Goal: Navigation & Orientation: Find specific page/section

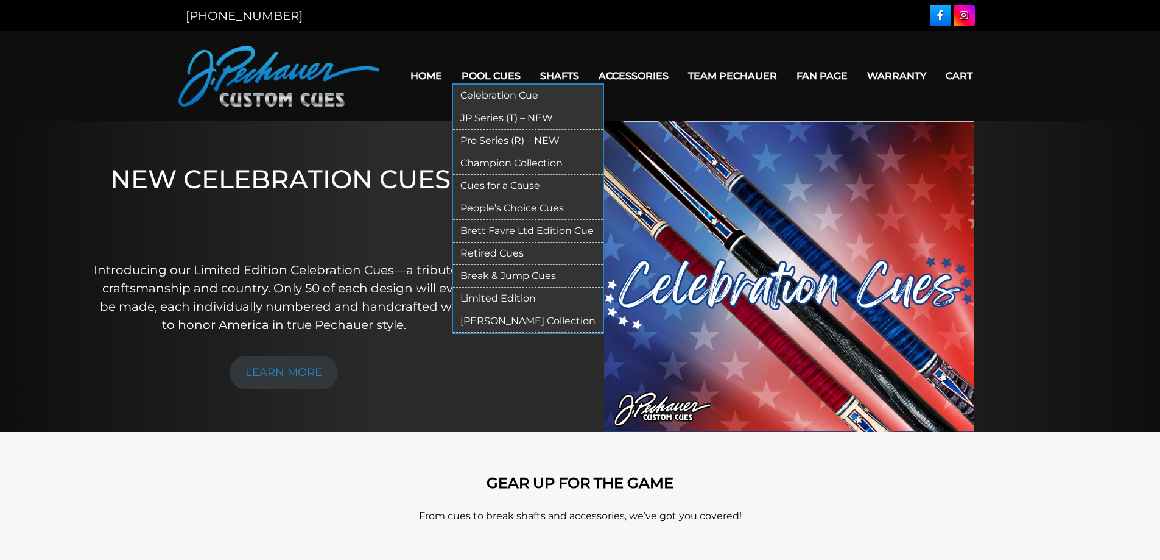
click at [491, 76] on link "Pool Cues" at bounding box center [491, 75] width 79 height 31
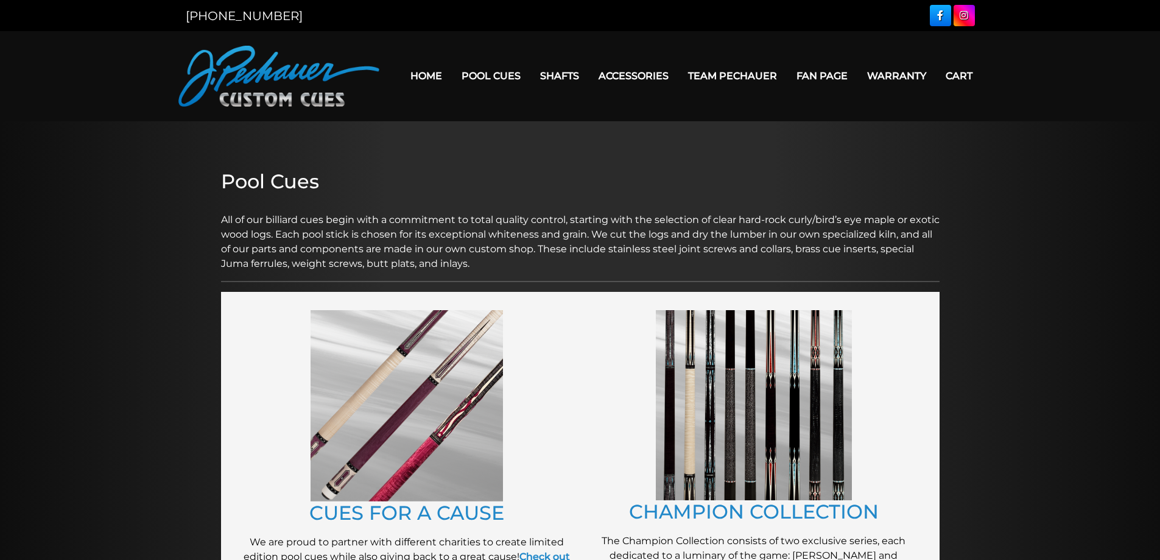
click at [733, 400] on img at bounding box center [754, 405] width 196 height 190
click at [371, 405] on img at bounding box center [407, 405] width 192 height 191
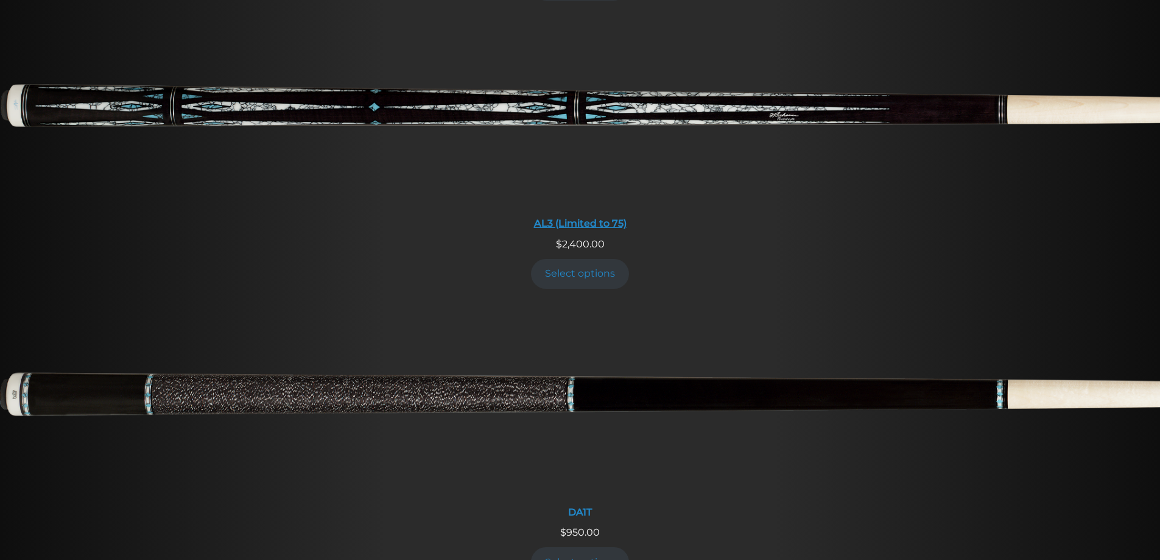
scroll to position [923, 0]
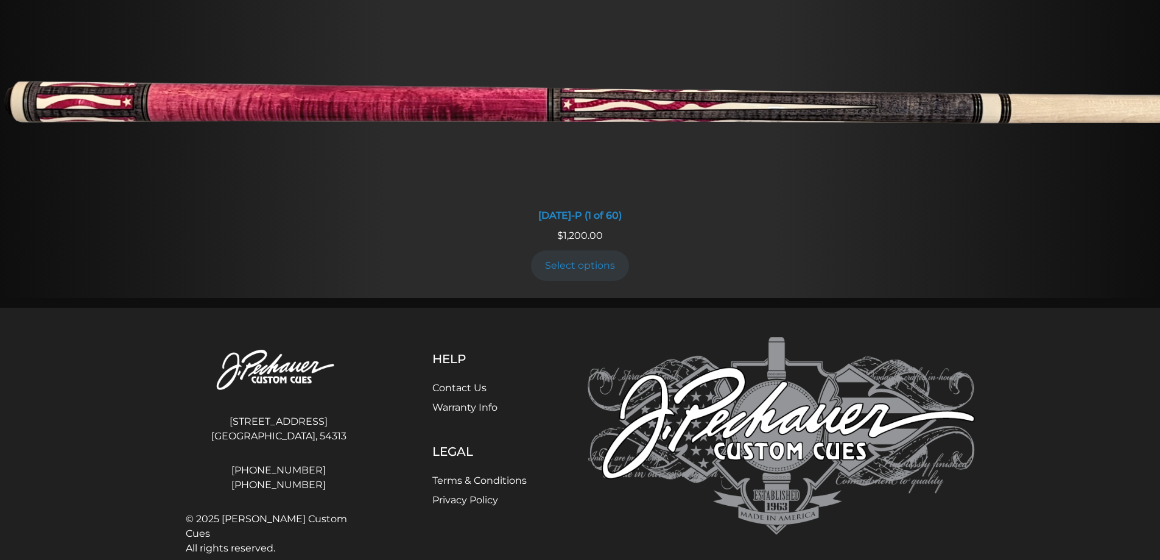
scroll to position [1126, 0]
